Goal: Navigation & Orientation: Find specific page/section

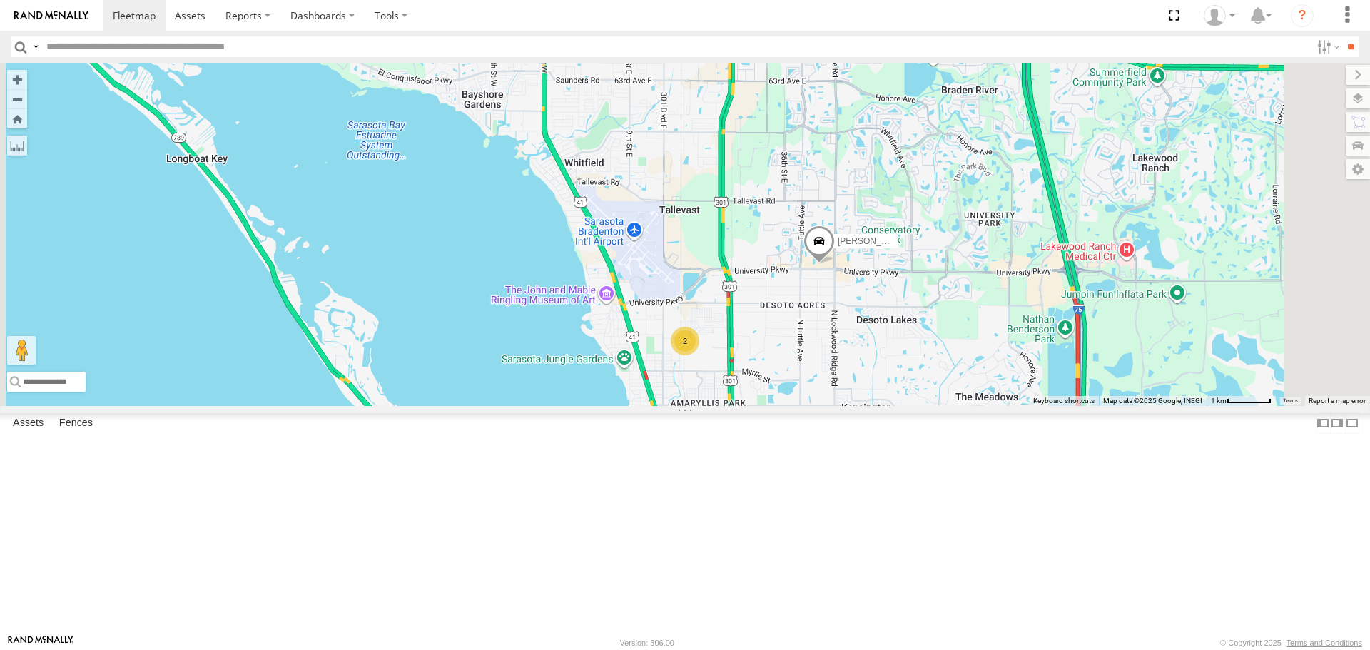
click at [0, 0] on link at bounding box center [0, 0] width 0 height 0
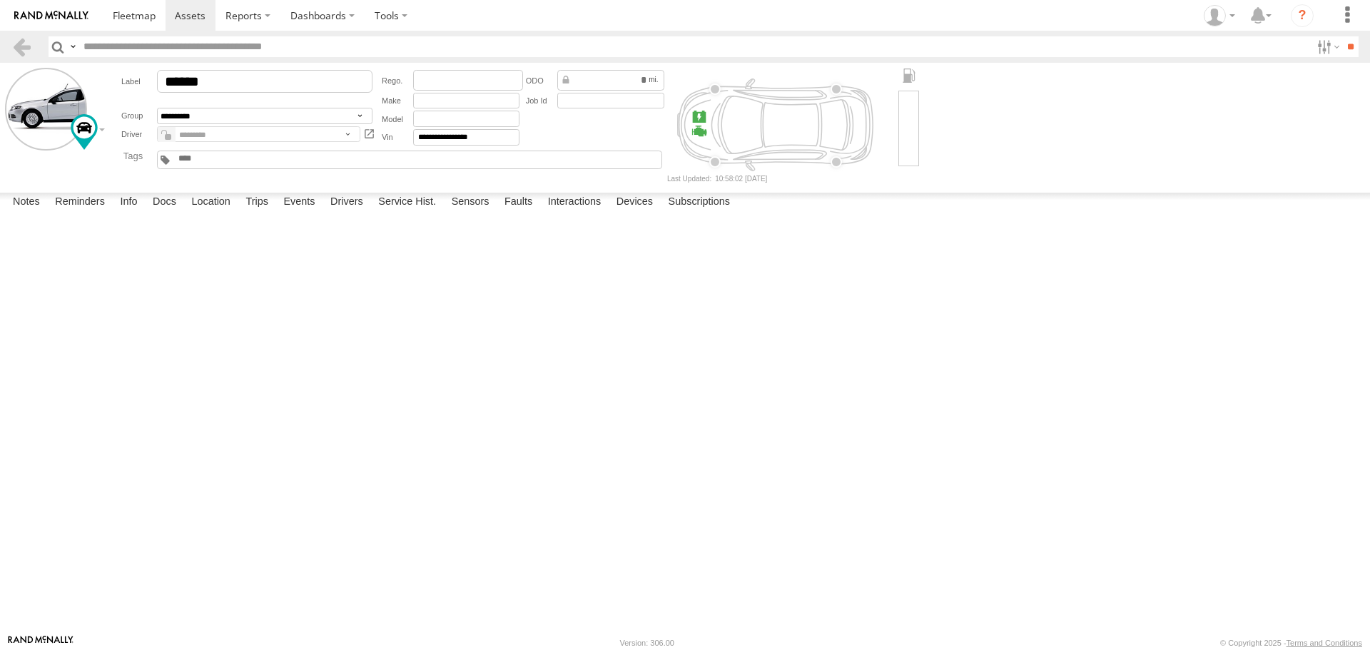
click at [0, 0] on label at bounding box center [0, 0] width 0 height 0
click at [0, 0] on button "Proceed" at bounding box center [0, 0] width 0 height 0
click at [154, 29] on link at bounding box center [134, 15] width 63 height 31
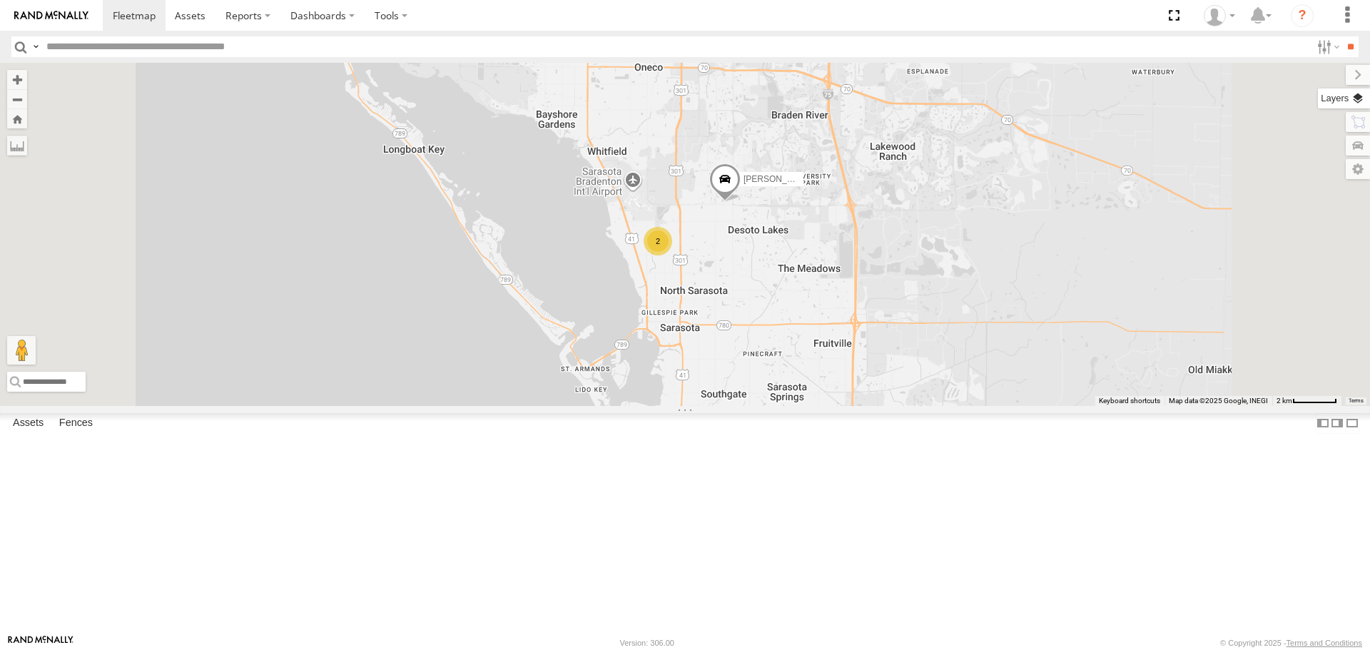
click at [1360, 97] on label at bounding box center [1344, 98] width 52 height 20
click at [0, 0] on span "Basemaps" at bounding box center [0, 0] width 0 height 0
click at [0, 0] on span "Roadmap" at bounding box center [0, 0] width 0 height 0
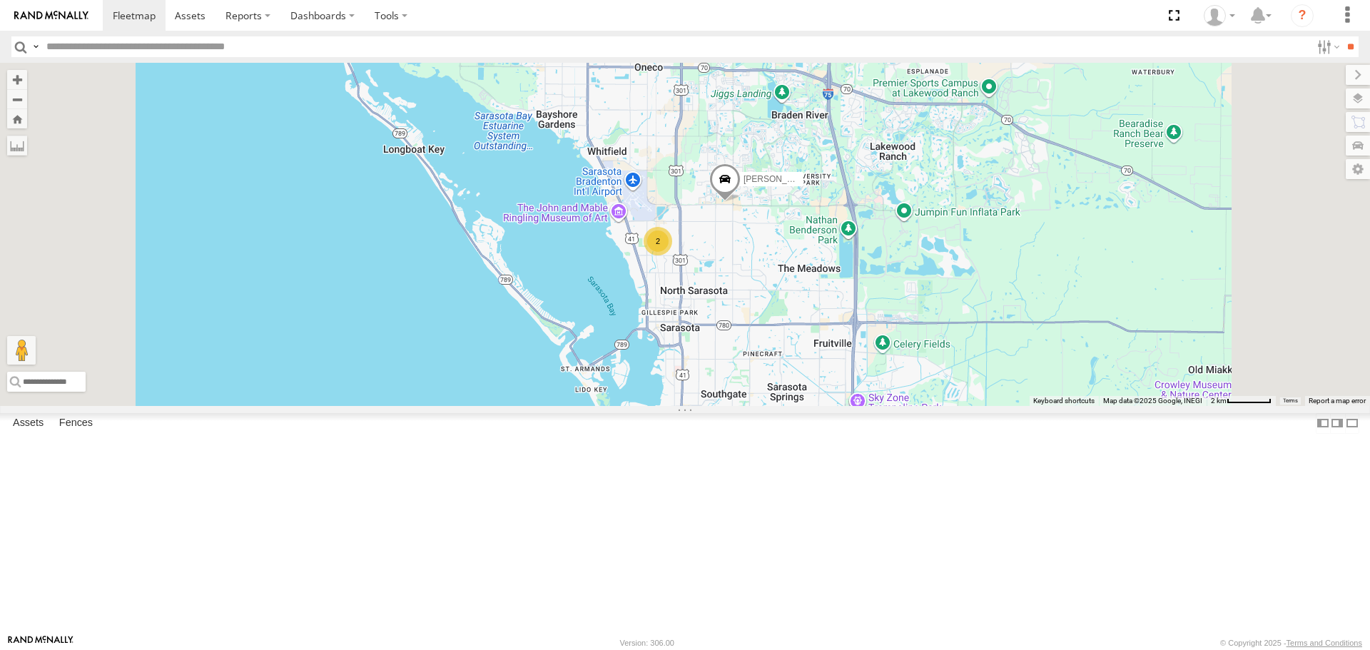
click at [0, 0] on div "Basemaps Roadmap Terrain Satellite Satellite + Roadmap" at bounding box center [0, 0] width 0 height 0
click at [0, 0] on span "Overlays" at bounding box center [0, 0] width 0 height 0
click at [0, 0] on span "Traffic" at bounding box center [0, 0] width 0 height 0
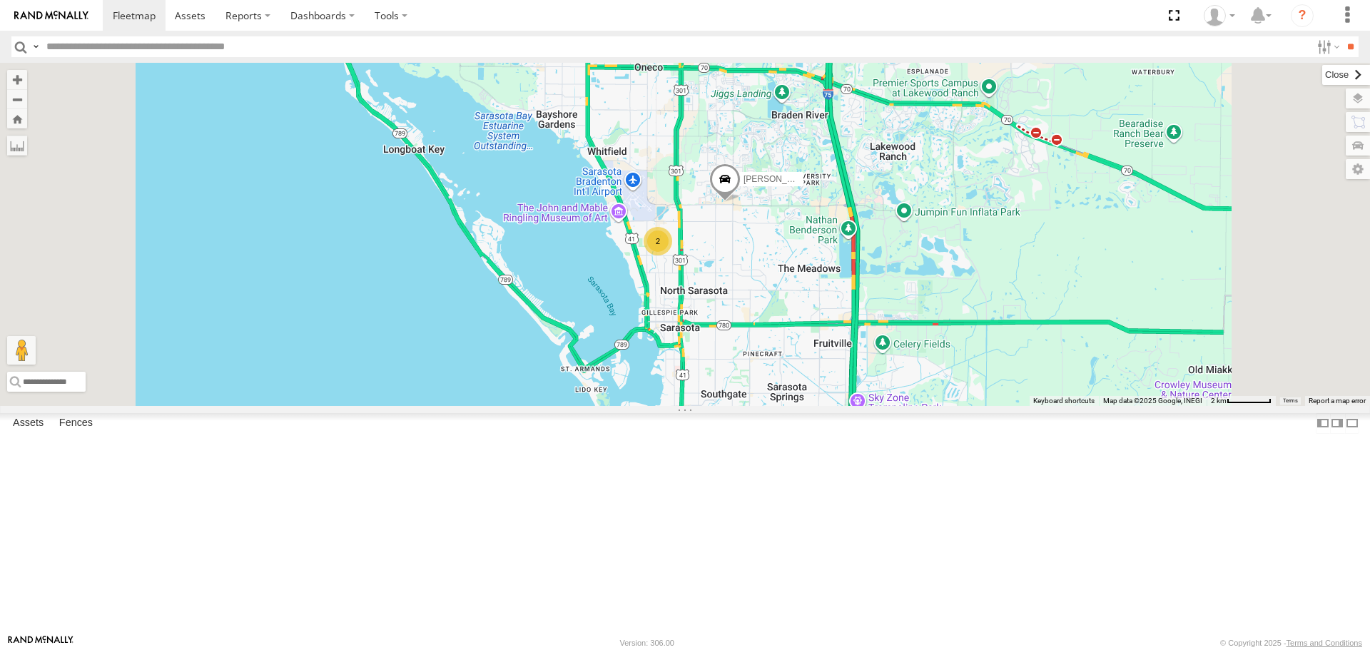
click at [1322, 84] on label at bounding box center [1346, 75] width 48 height 20
